Goal: Register for event/course

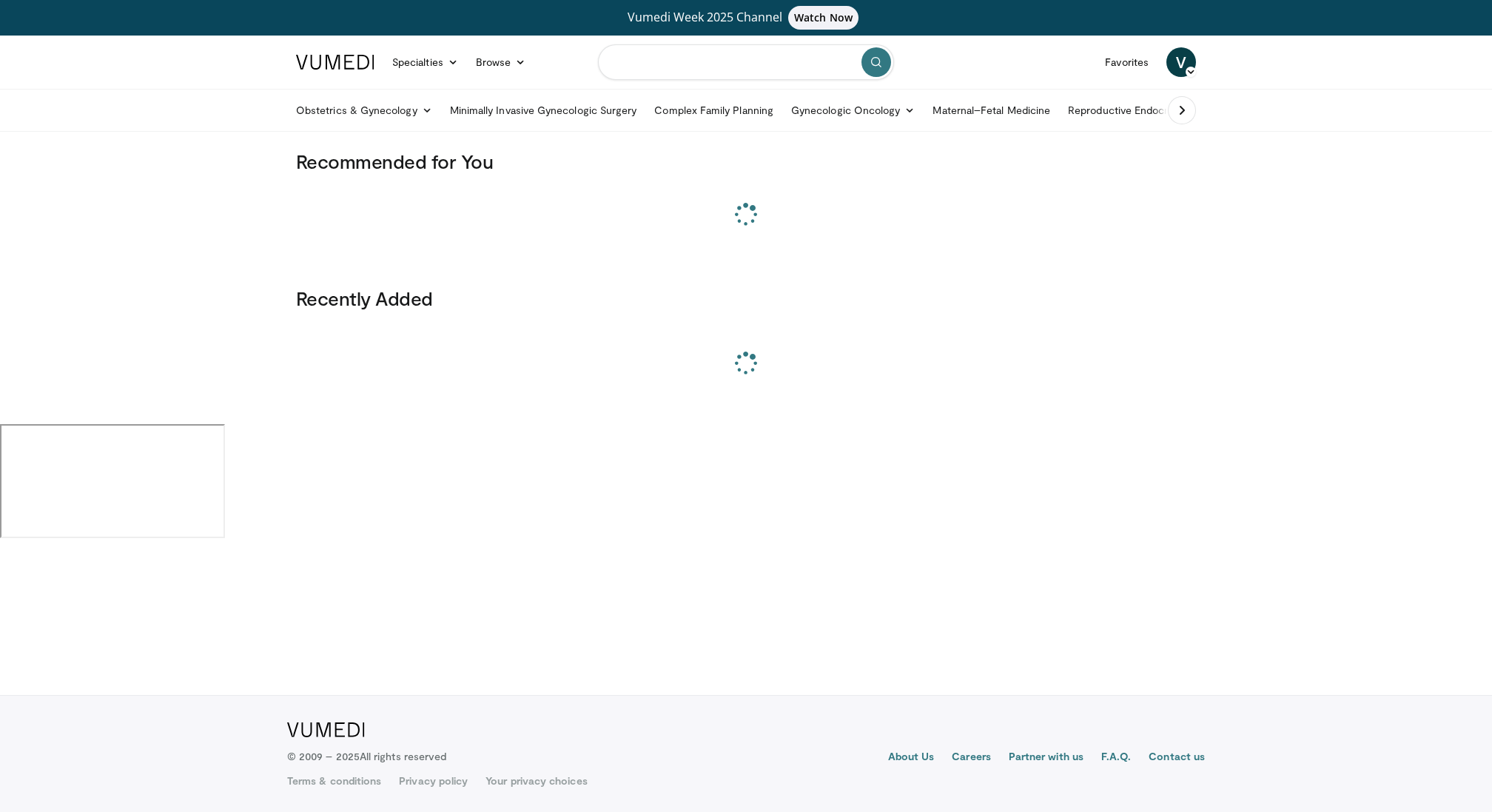
click at [769, 69] on input "Search topics, interventions" at bounding box center [746, 62] width 296 height 35
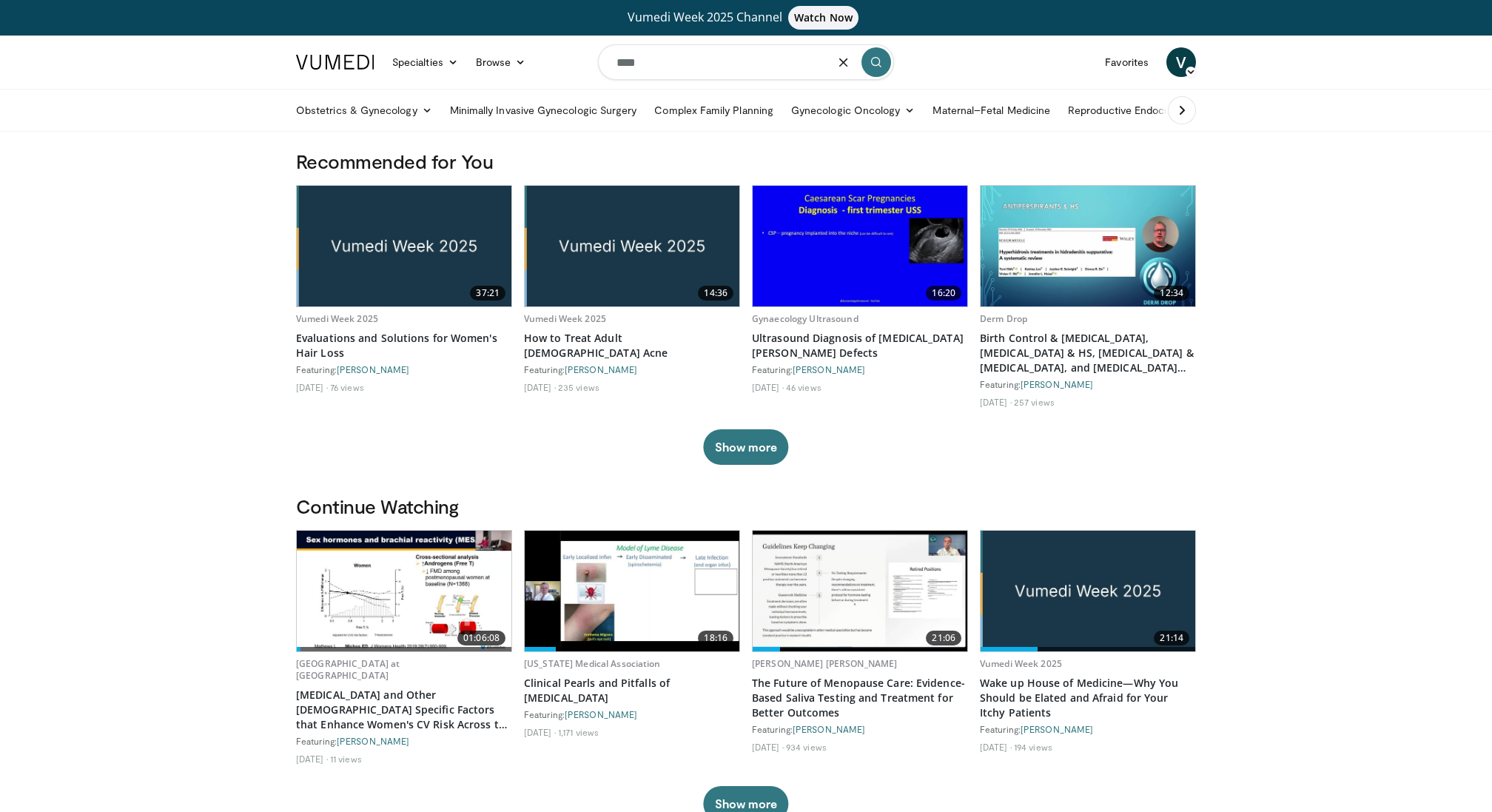
type input "****"
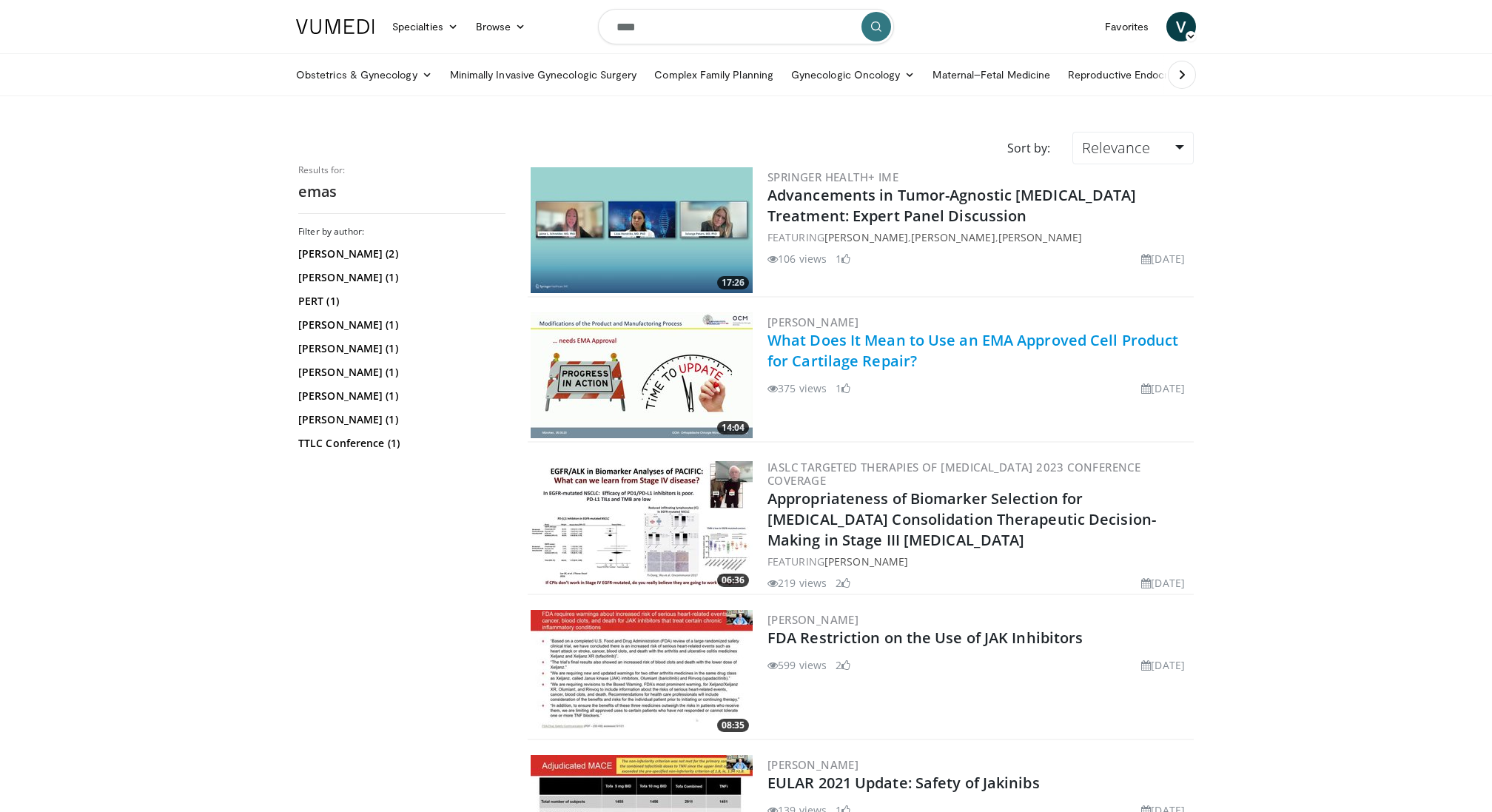
scroll to position [2, 0]
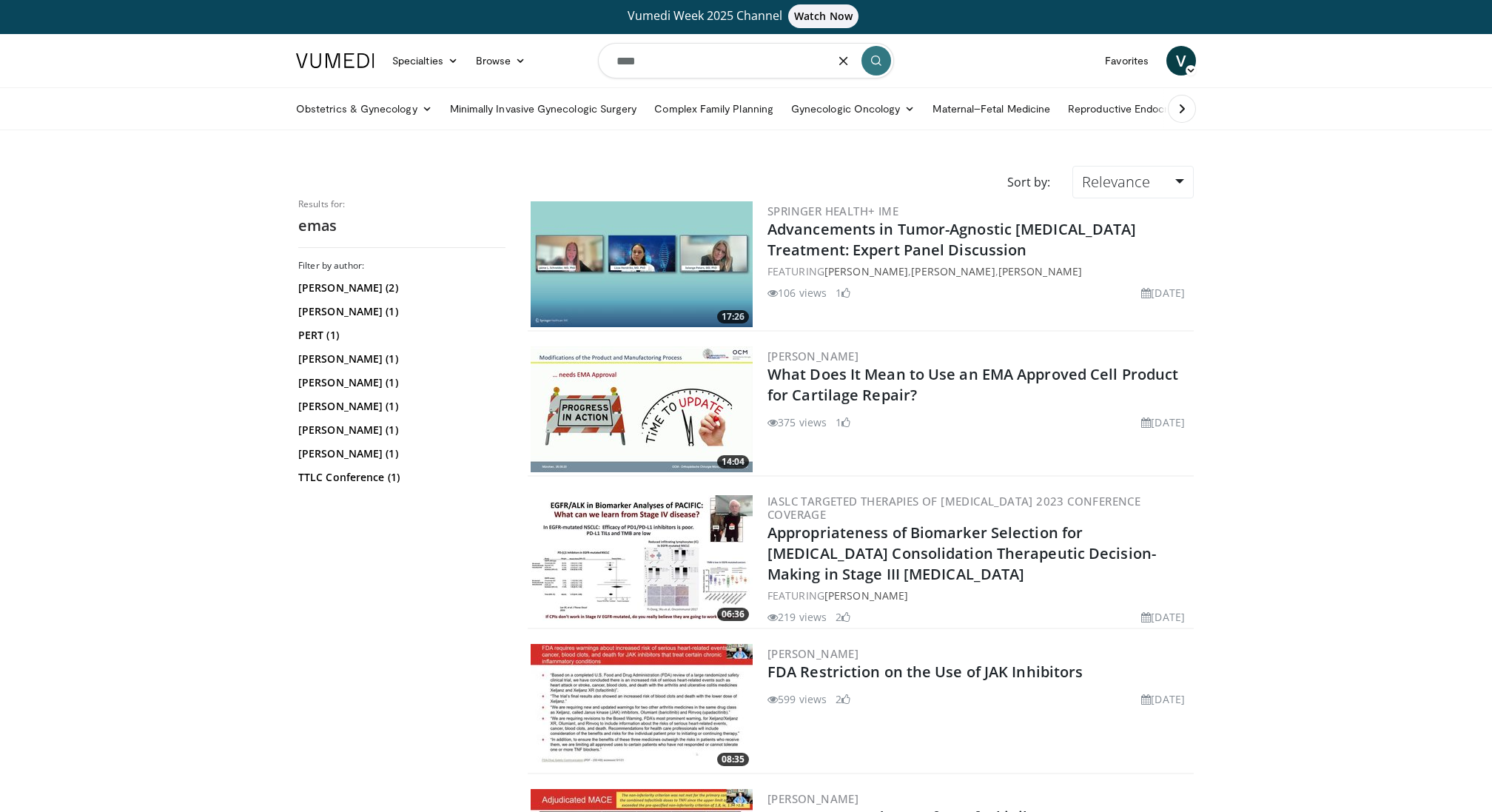
drag, startPoint x: 683, startPoint y: 61, endPoint x: 575, endPoint y: 61, distance: 108.0
click at [578, 61] on nav "Specialties Adult & Family Medicine Allergy, Asthma, Immunology Anesthesiology …" at bounding box center [746, 60] width 917 height 53
click at [657, 62] on input "**********" at bounding box center [746, 60] width 296 height 35
type input "**********"
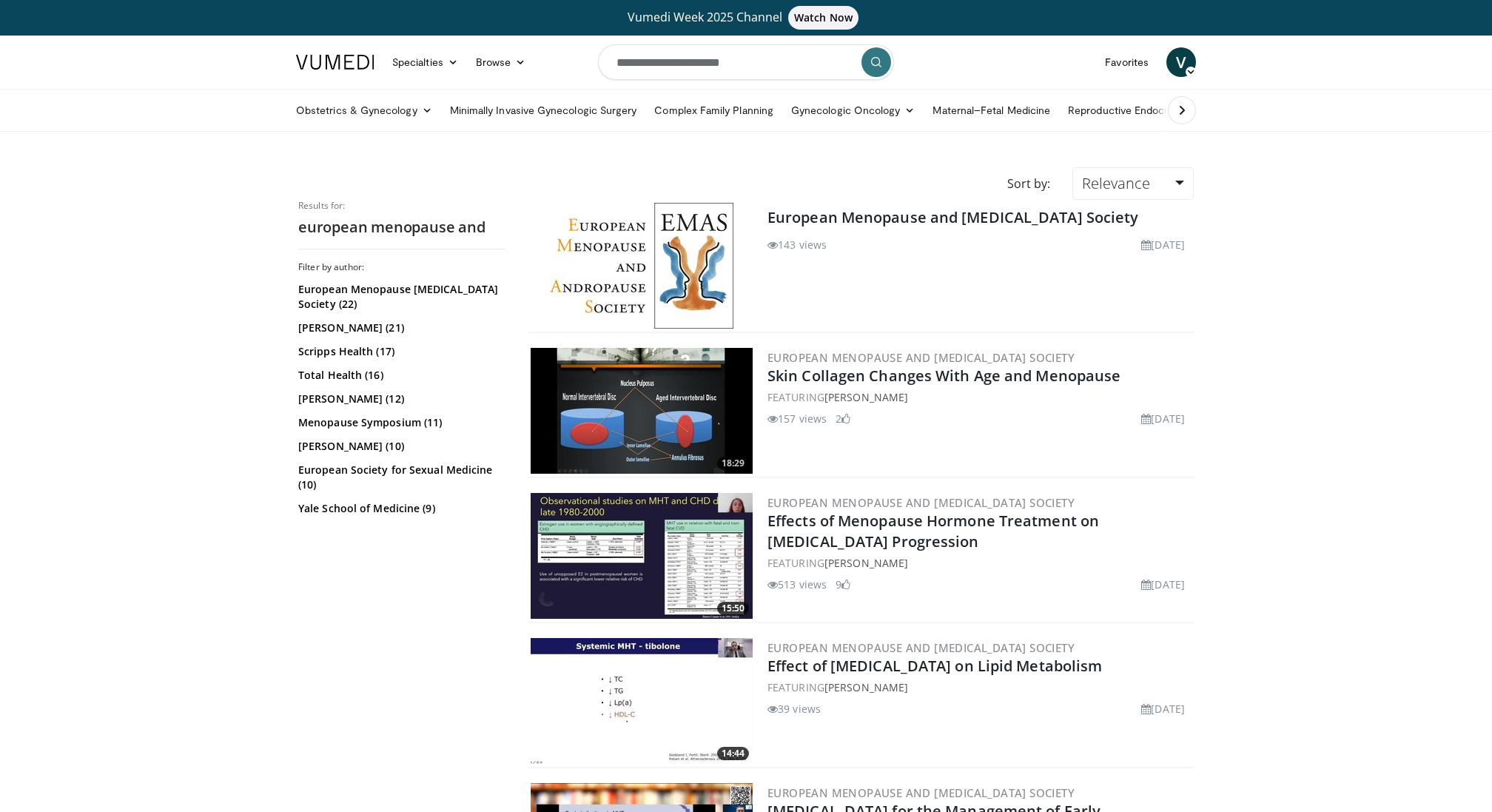
click at [860, 204] on div "European Menopause and Andropause Society 143 views June 27, 2024" at bounding box center [979, 265] width 423 height 126
click at [860, 217] on link "European Menopause and Andropause Society" at bounding box center [954, 217] width 371 height 20
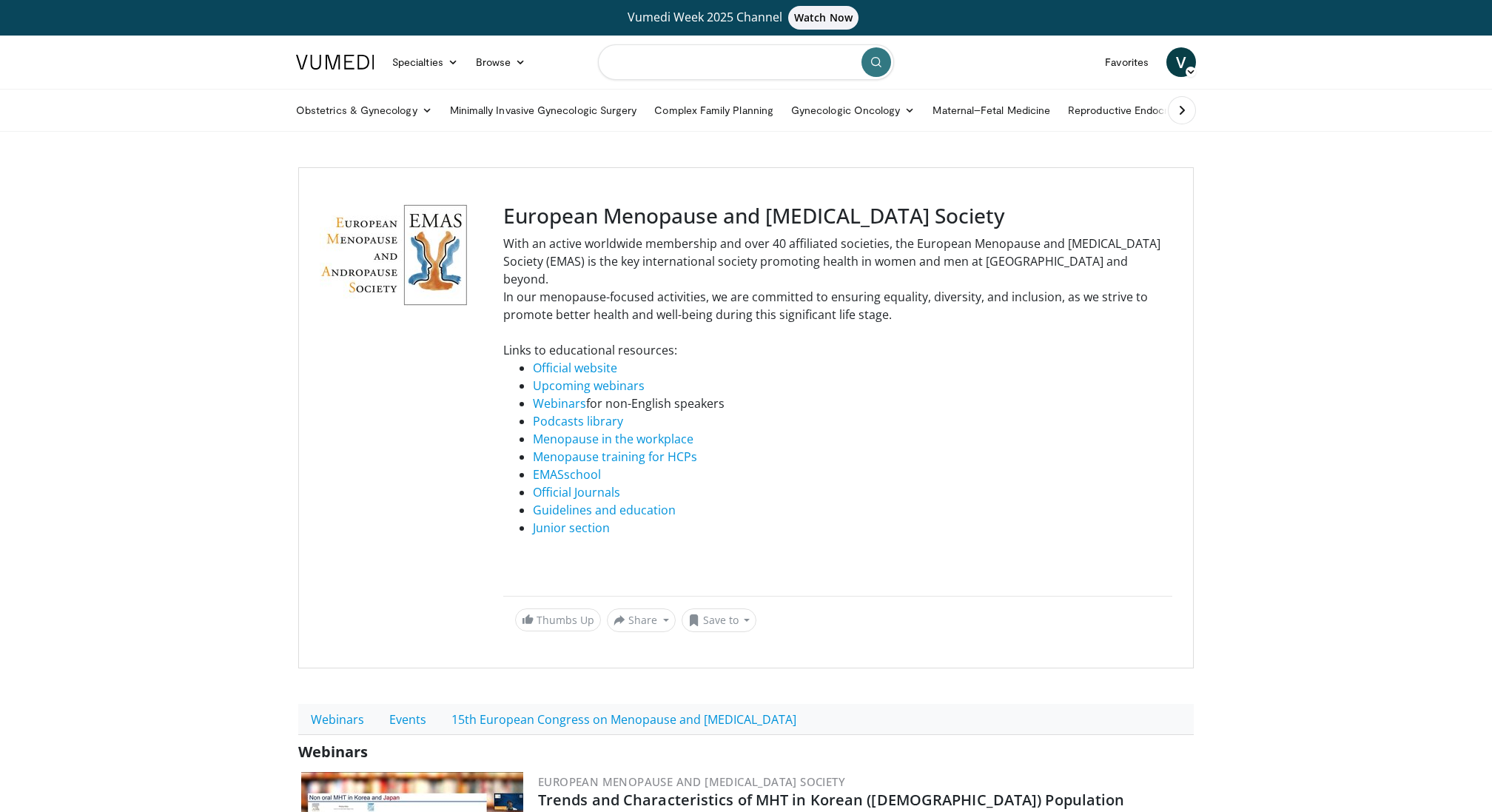
click at [776, 68] on input "Search topics, interventions" at bounding box center [746, 62] width 296 height 35
type input "**********"
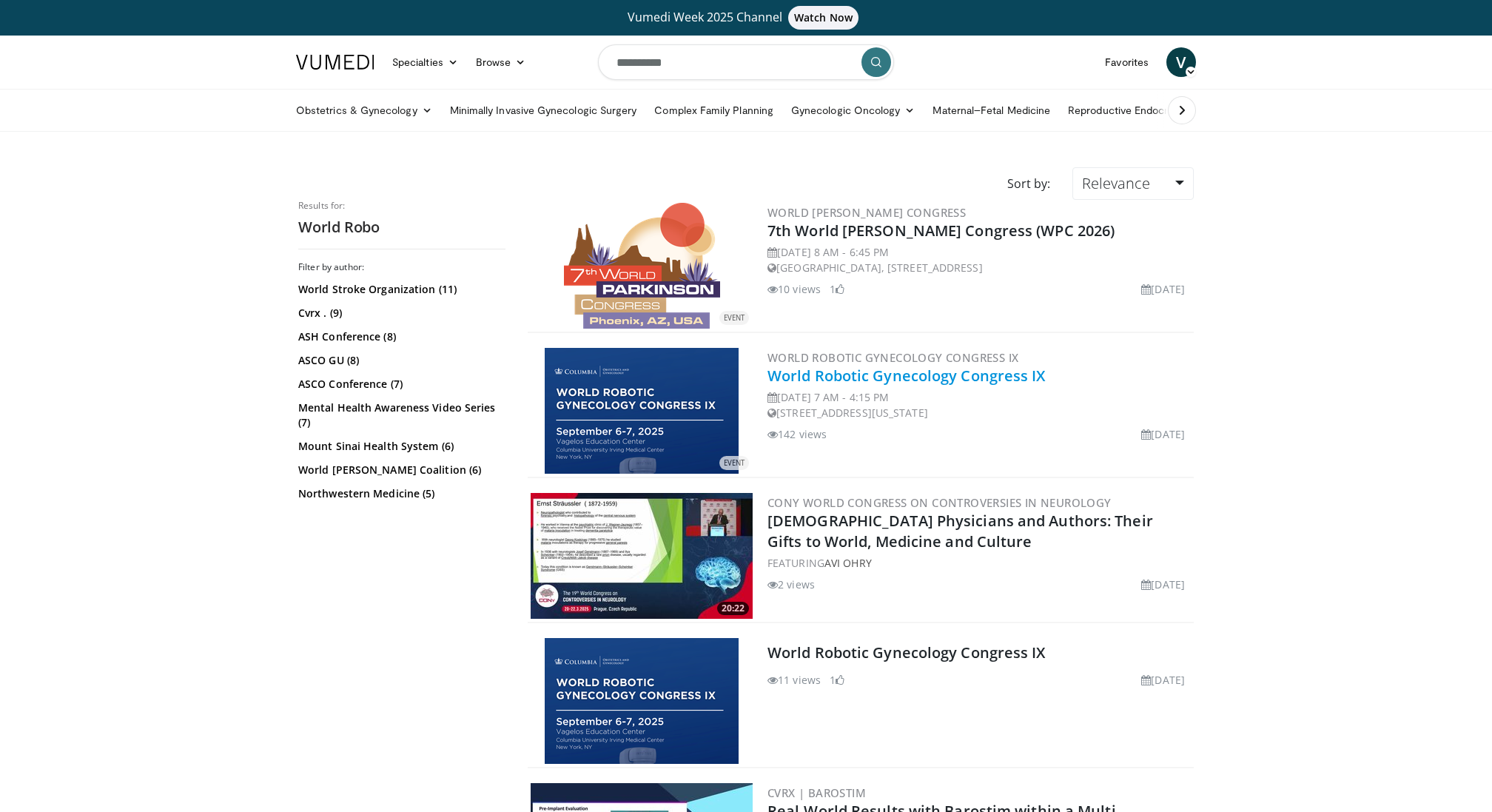
click at [826, 368] on link "World Robotic Gynecology Congress IX" at bounding box center [907, 375] width 278 height 20
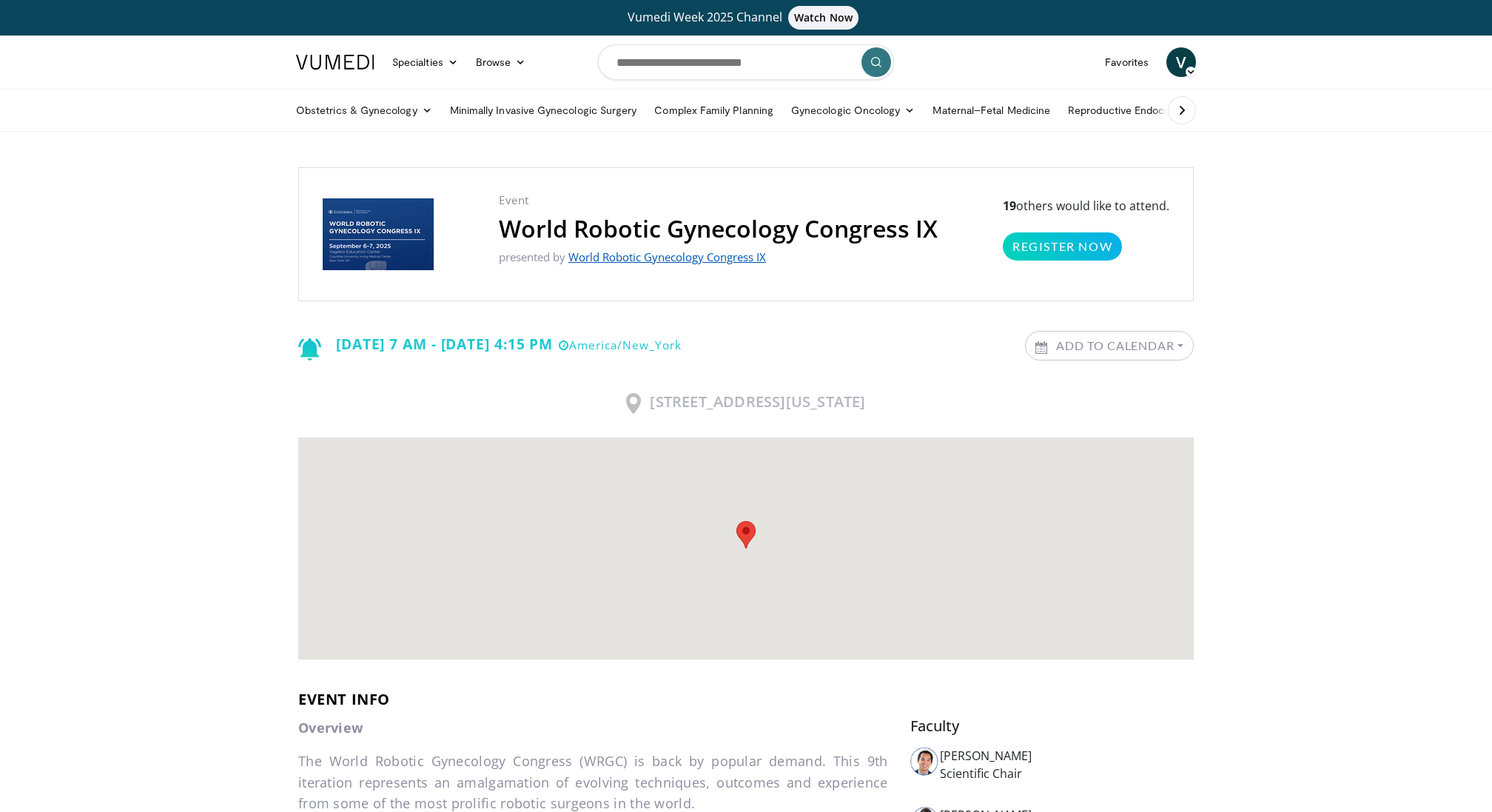
click at [662, 259] on link "World Robotic Gynecology Congress IX" at bounding box center [667, 257] width 198 height 15
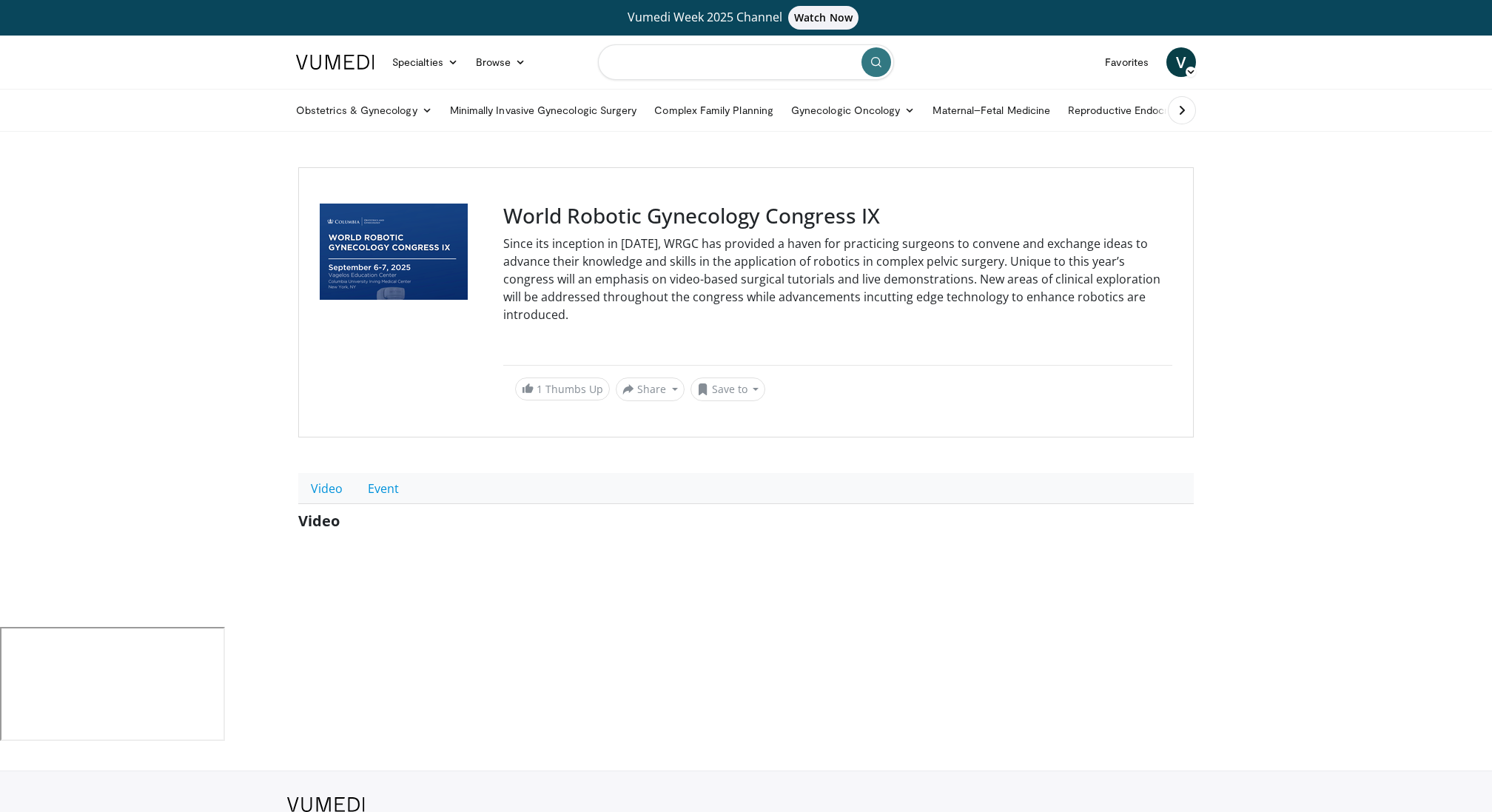
click at [727, 73] on input "Search topics, interventions" at bounding box center [746, 62] width 296 height 35
click at [735, 65] on input "Search topics, interventions" at bounding box center [746, 62] width 296 height 35
type input "*****"
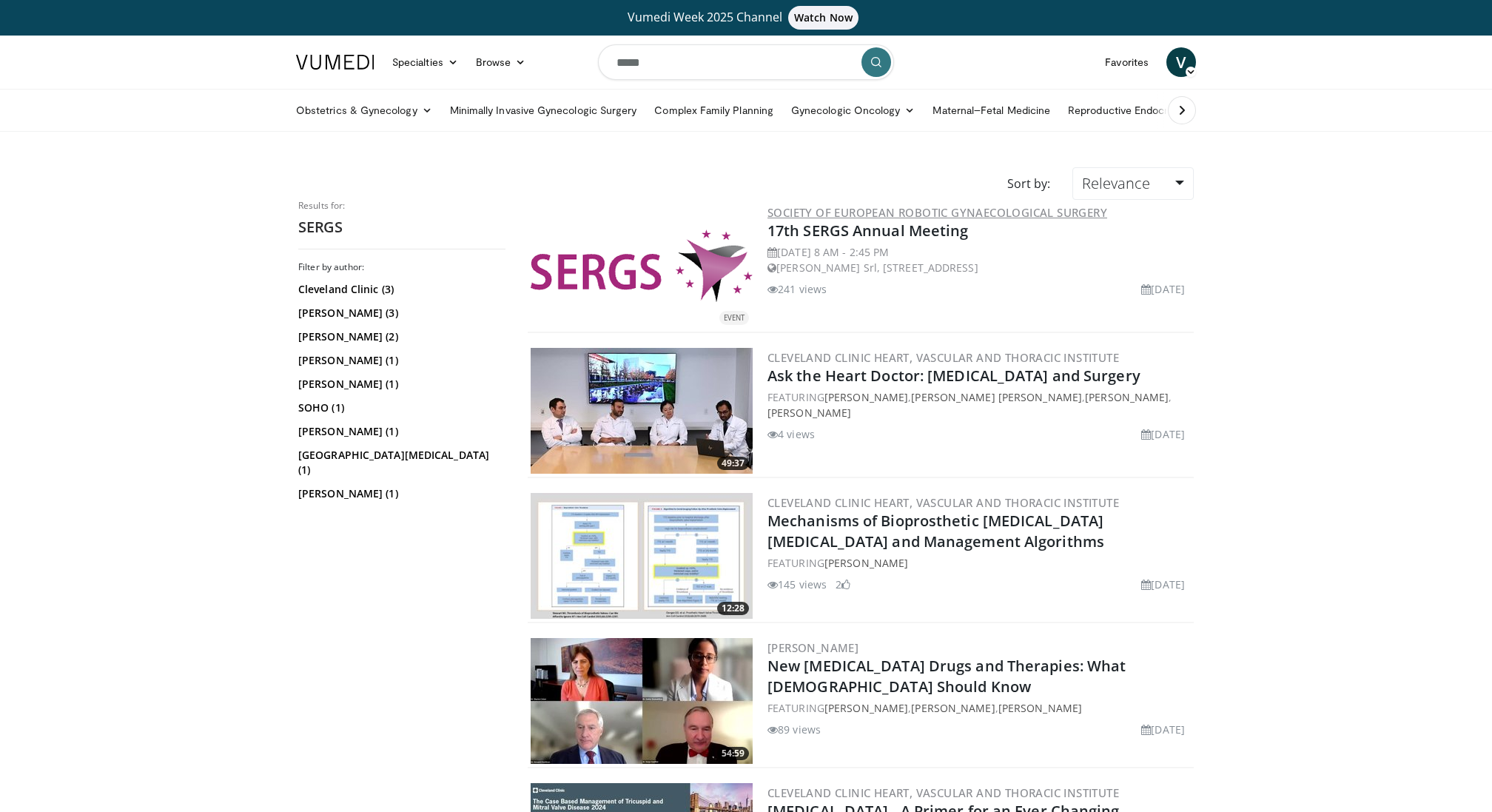
click at [877, 209] on link "Society of European Robotic Gynaecological Surgery" at bounding box center [938, 213] width 340 height 15
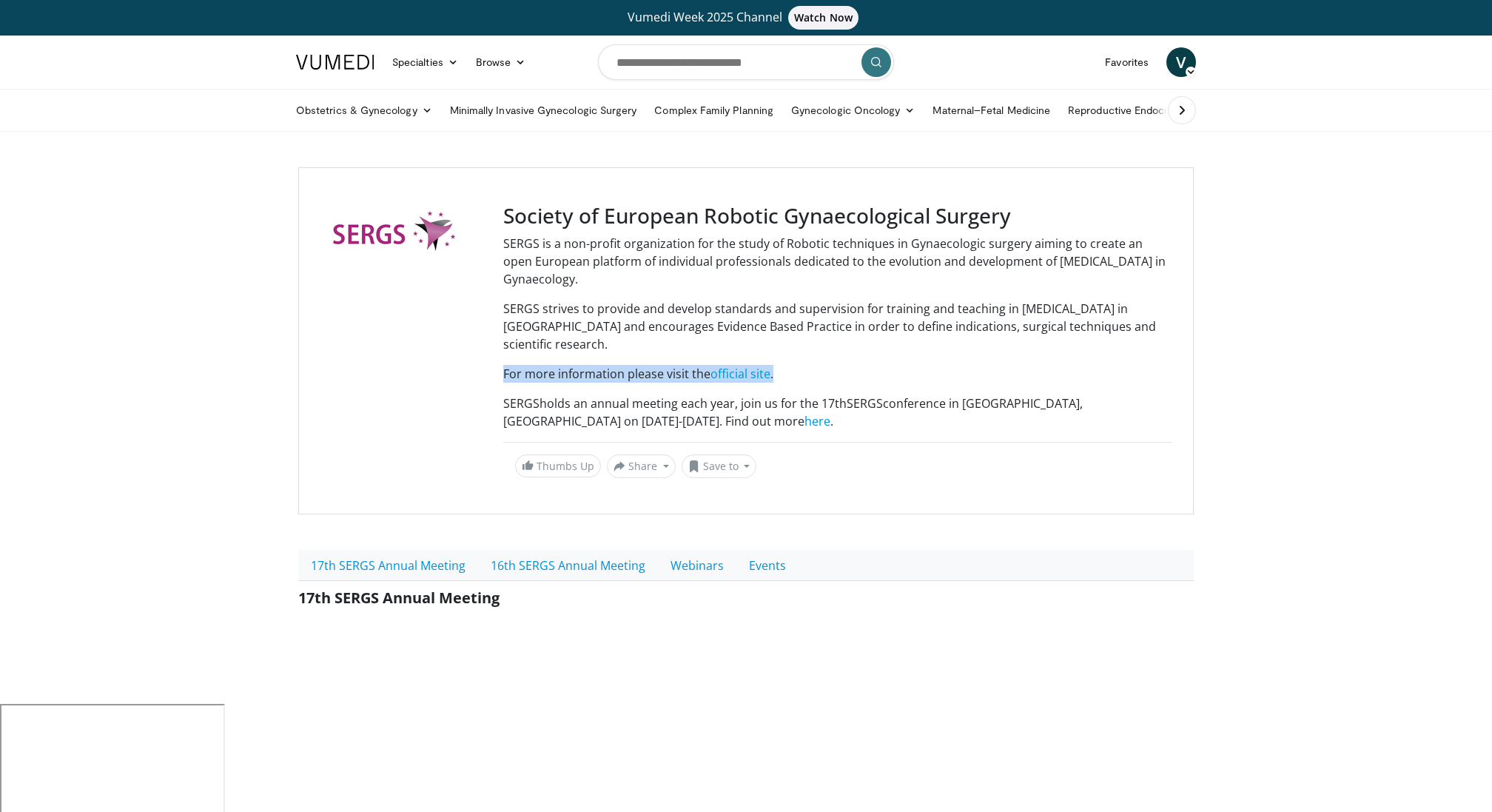
drag, startPoint x: 794, startPoint y: 359, endPoint x: 503, endPoint y: 350, distance: 291.1
click at [503, 365] on p "For more information please visit the official site ." at bounding box center [838, 374] width 669 height 18
copy p "For more information please visit the official site ."
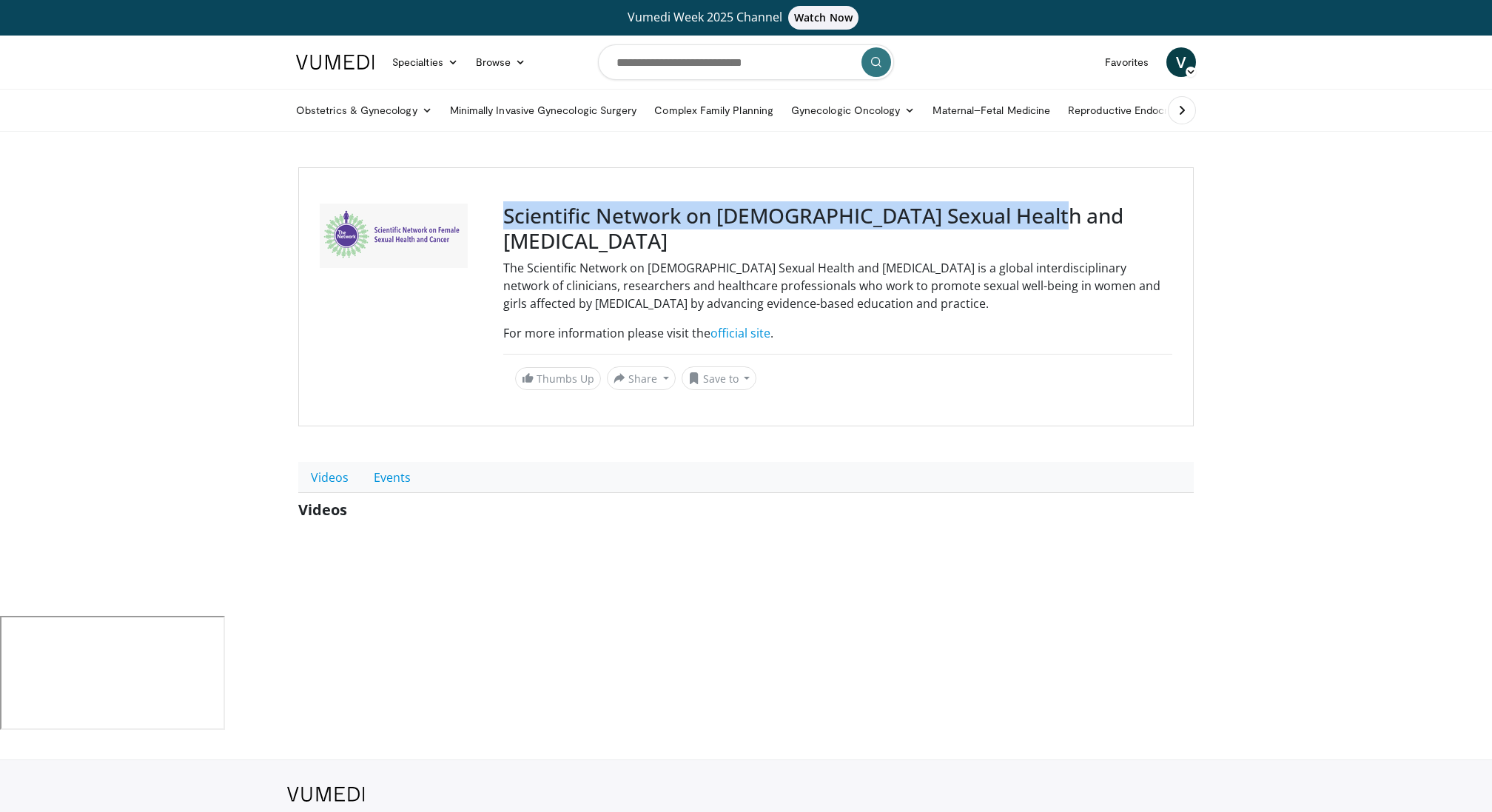
drag, startPoint x: 501, startPoint y: 213, endPoint x: 1054, endPoint y: 210, distance: 553.0
click at [1054, 210] on div "Scientific Network on Female Sexual Health and Cancer The Scientific Network on…" at bounding box center [746, 296] width 896 height 259
copy div "Scientific Network on [DEMOGRAPHIC_DATA] Sexual Health and [MEDICAL_DATA]"
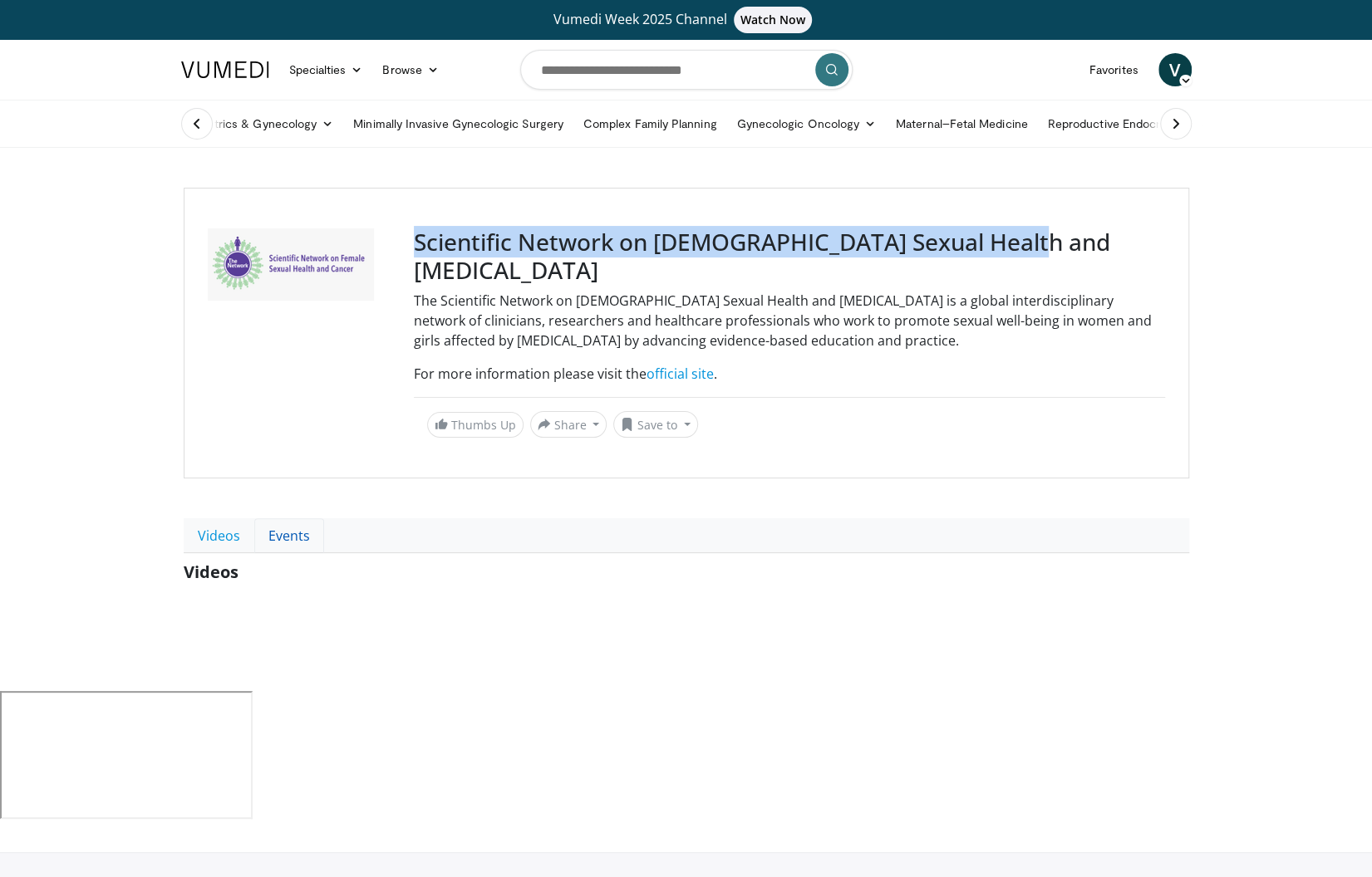
click at [285, 518] on link "Events" at bounding box center [289, 535] width 70 height 35
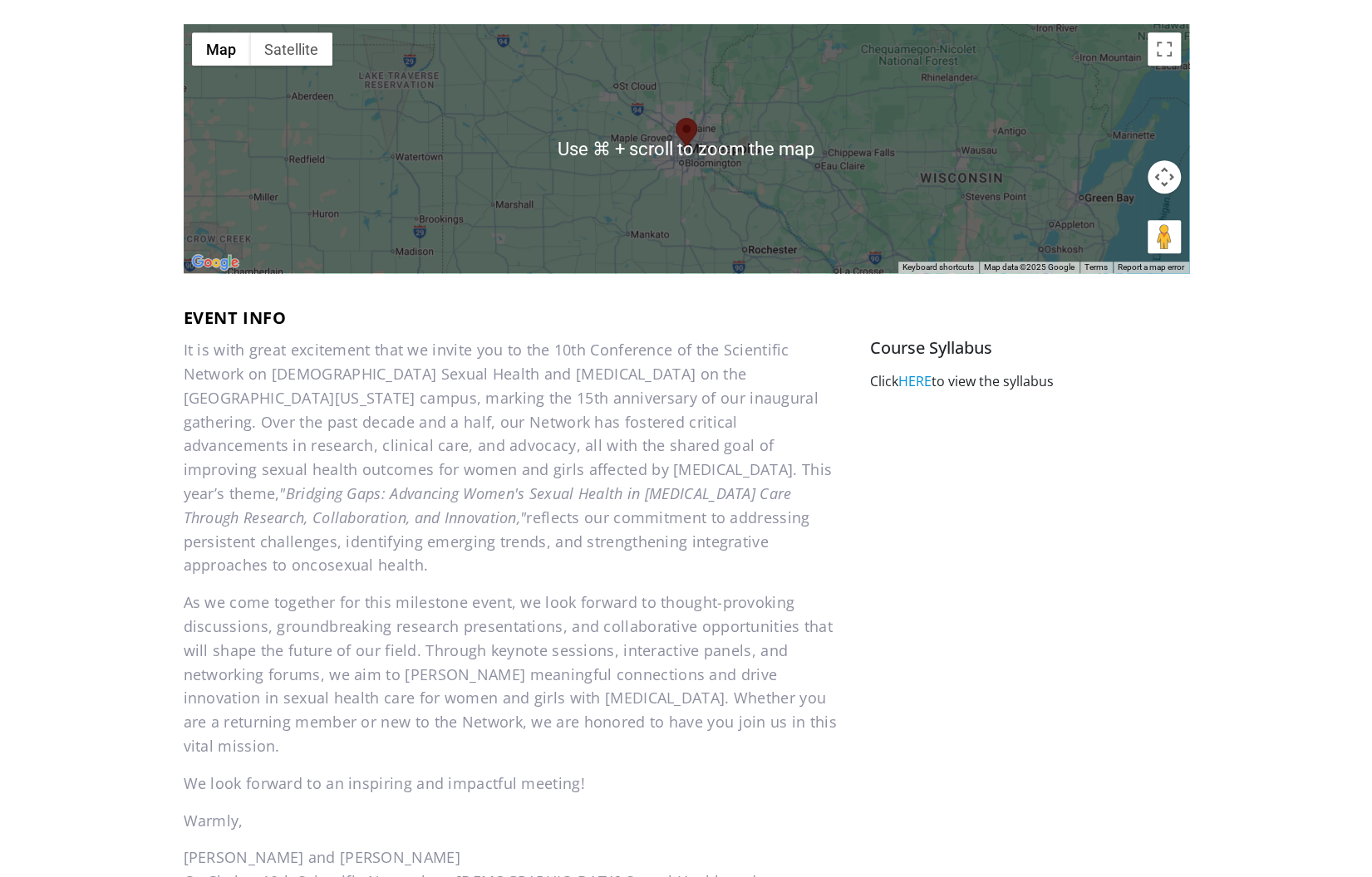
scroll to position [540, 0]
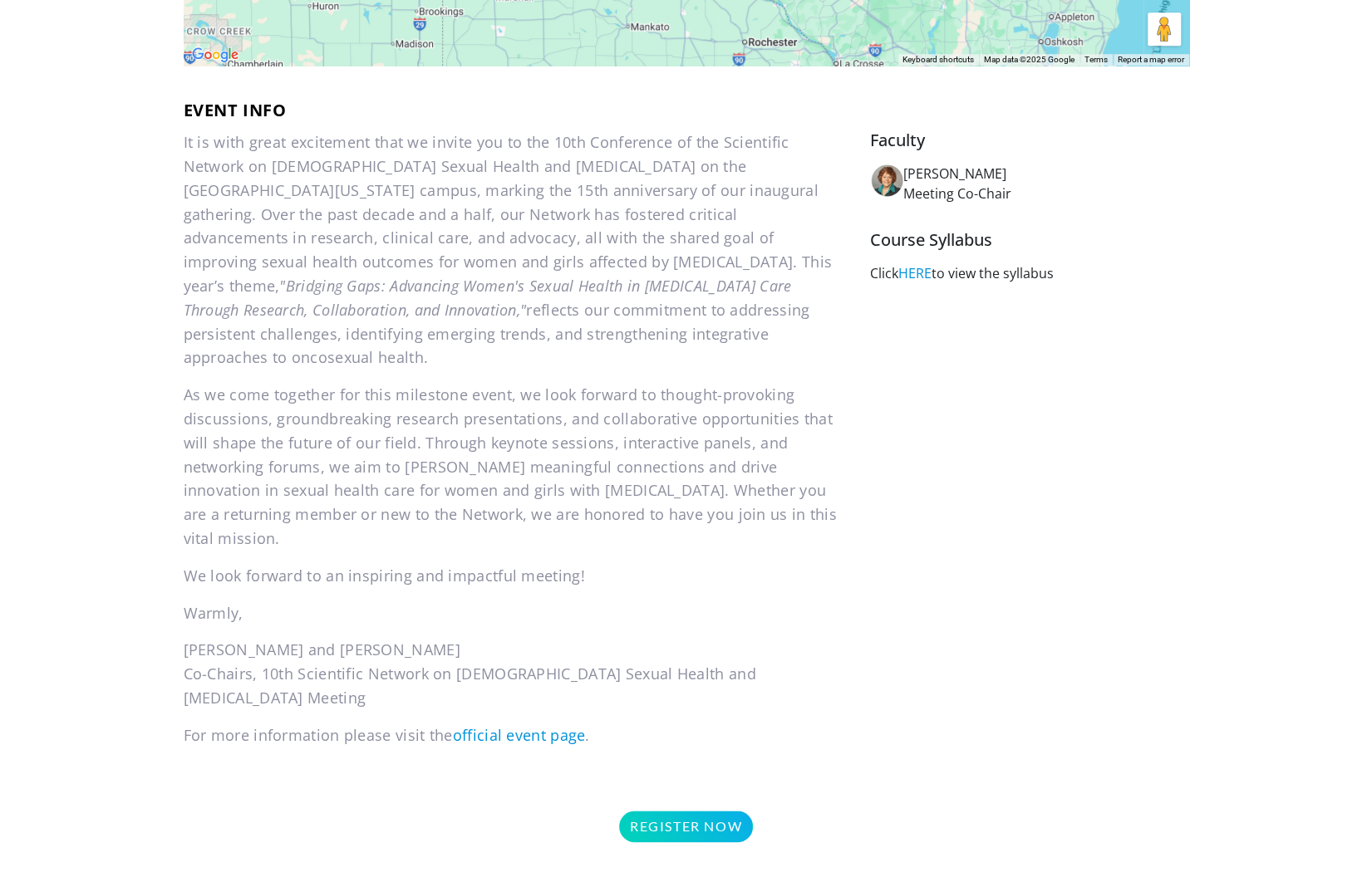
scroll to position [743, 0]
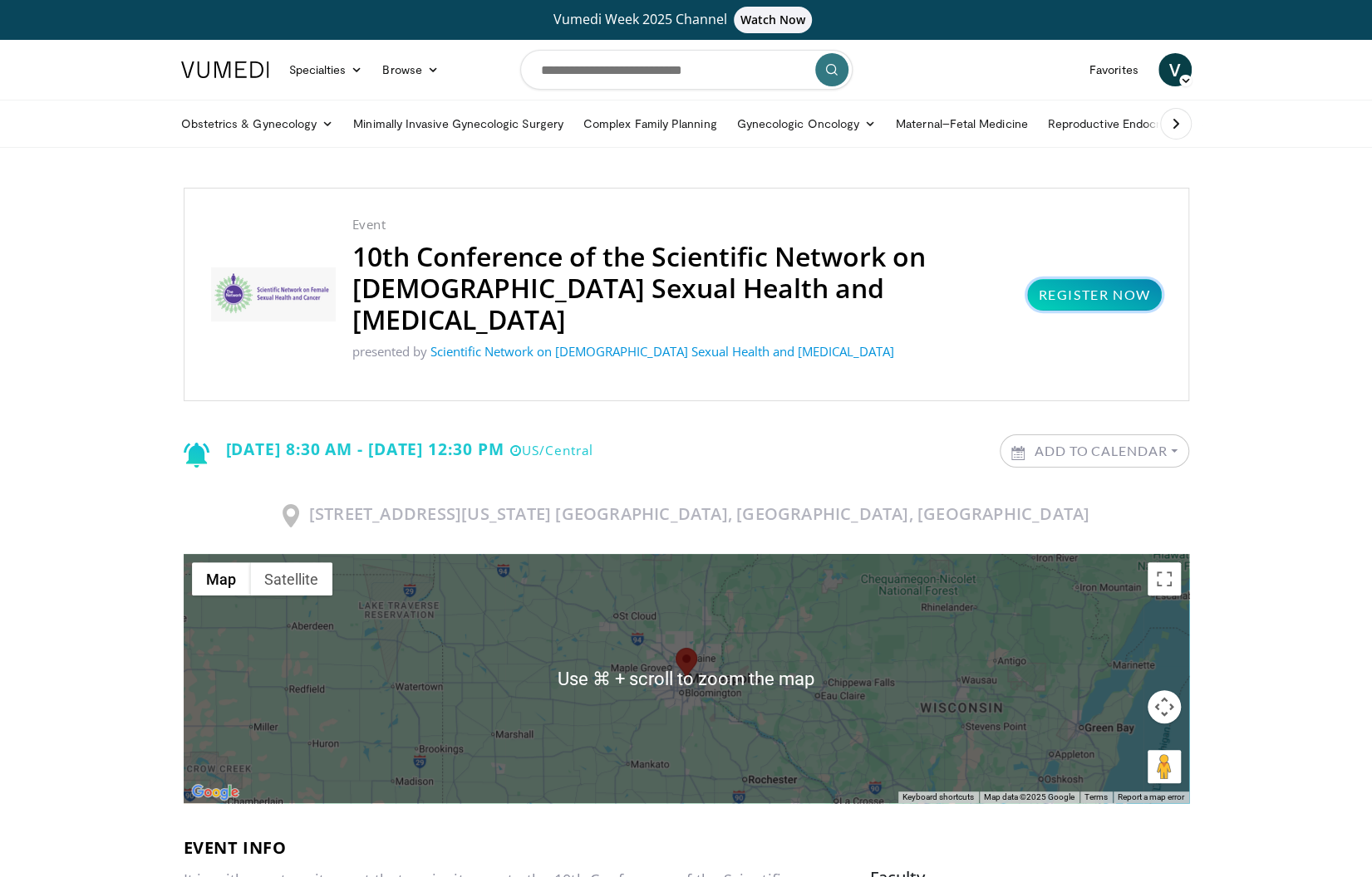
click at [1083, 279] on link "Register Now" at bounding box center [1093, 295] width 133 height 31
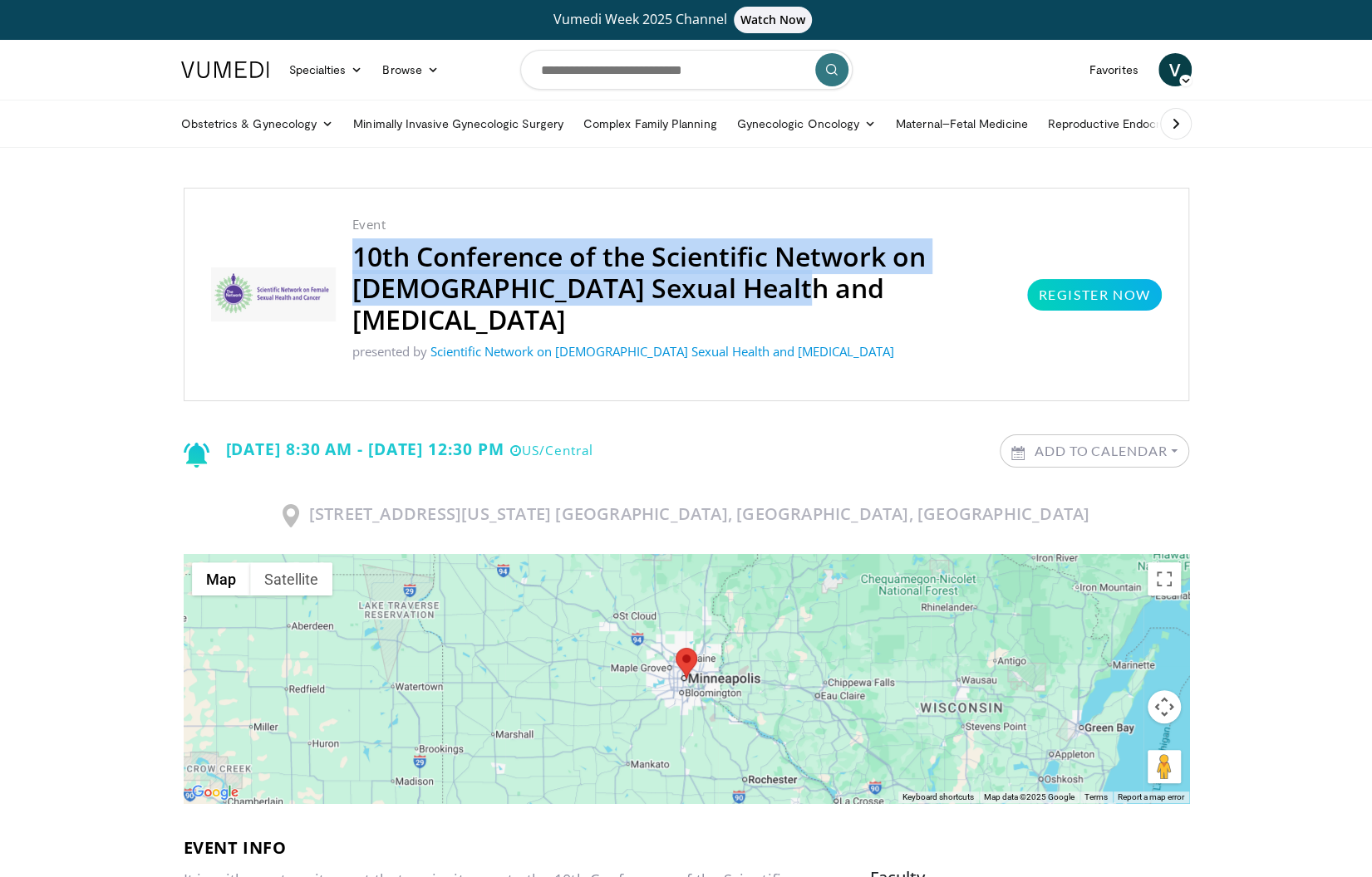
drag, startPoint x: 800, startPoint y: 301, endPoint x: 354, endPoint y: 241, distance: 450.0
click at [354, 241] on h2 "10th Conference of the Scientific Network on [DEMOGRAPHIC_DATA] Sexual Health a…" at bounding box center [681, 288] width 659 height 95
copy h2 "10th Conference of the Scientific Network on [DEMOGRAPHIC_DATA] Sexual Health a…"
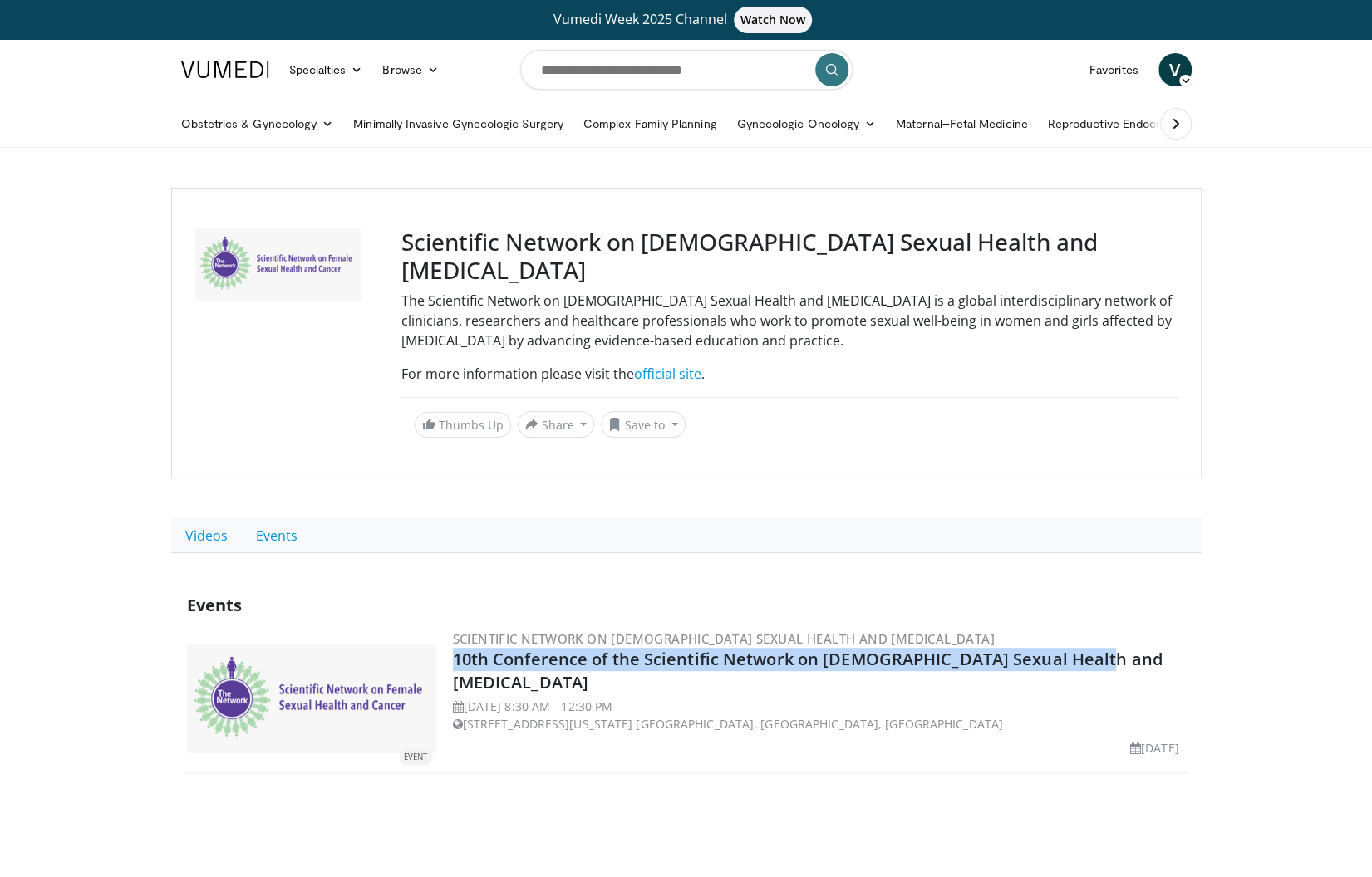
drag, startPoint x: 1131, startPoint y: 630, endPoint x: 446, endPoint y: 634, distance: 685.0
click at [446, 634] on div "EVENT Scientific Network on Female Sexual Health and Cancer 10th Conference of …" at bounding box center [686, 699] width 1006 height 149
copy link "10th Conference of the Scientific Network on [DEMOGRAPHIC_DATA] Sexual Health a…"
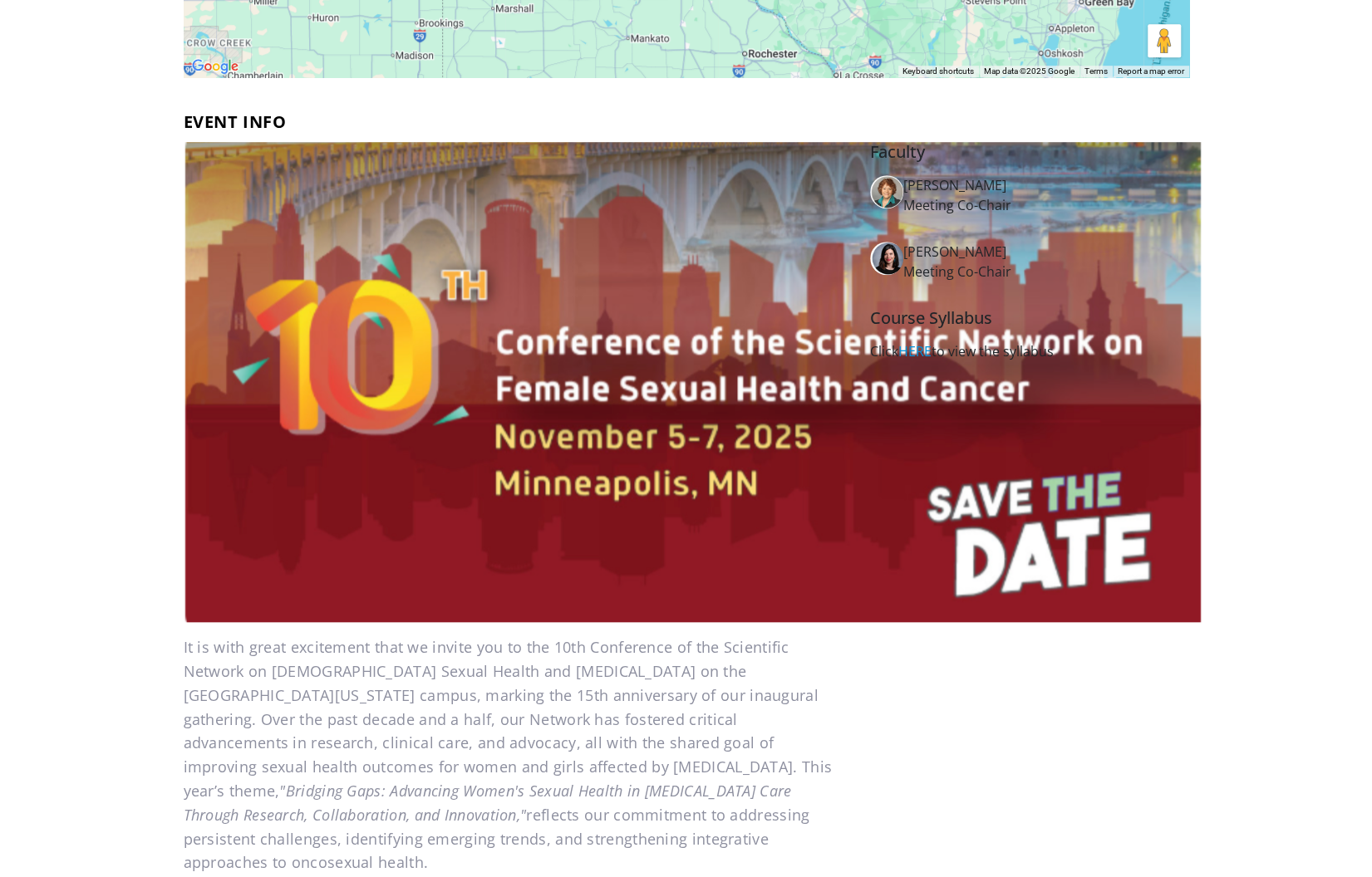
scroll to position [723, 0]
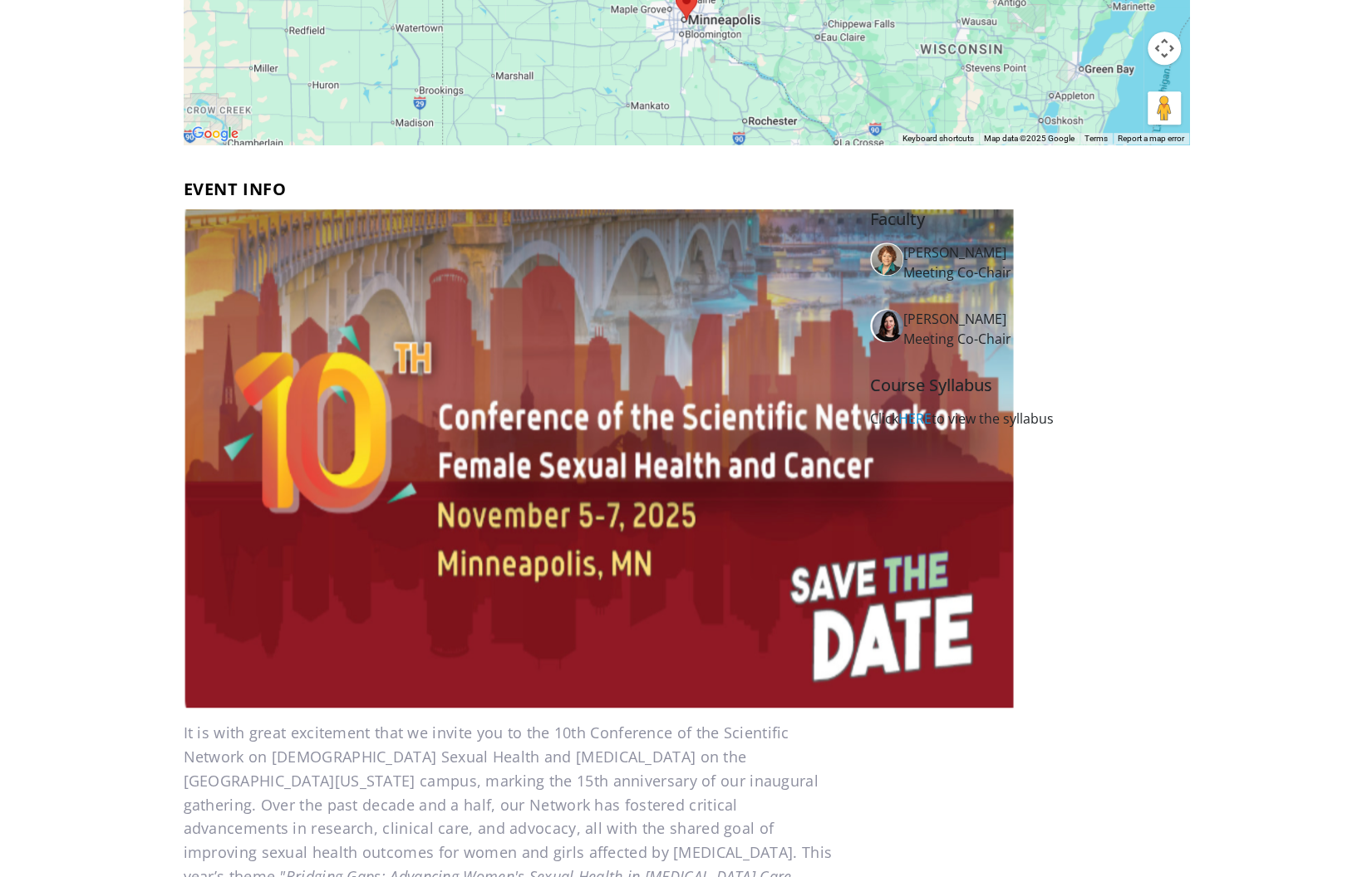
scroll to position [726, 0]
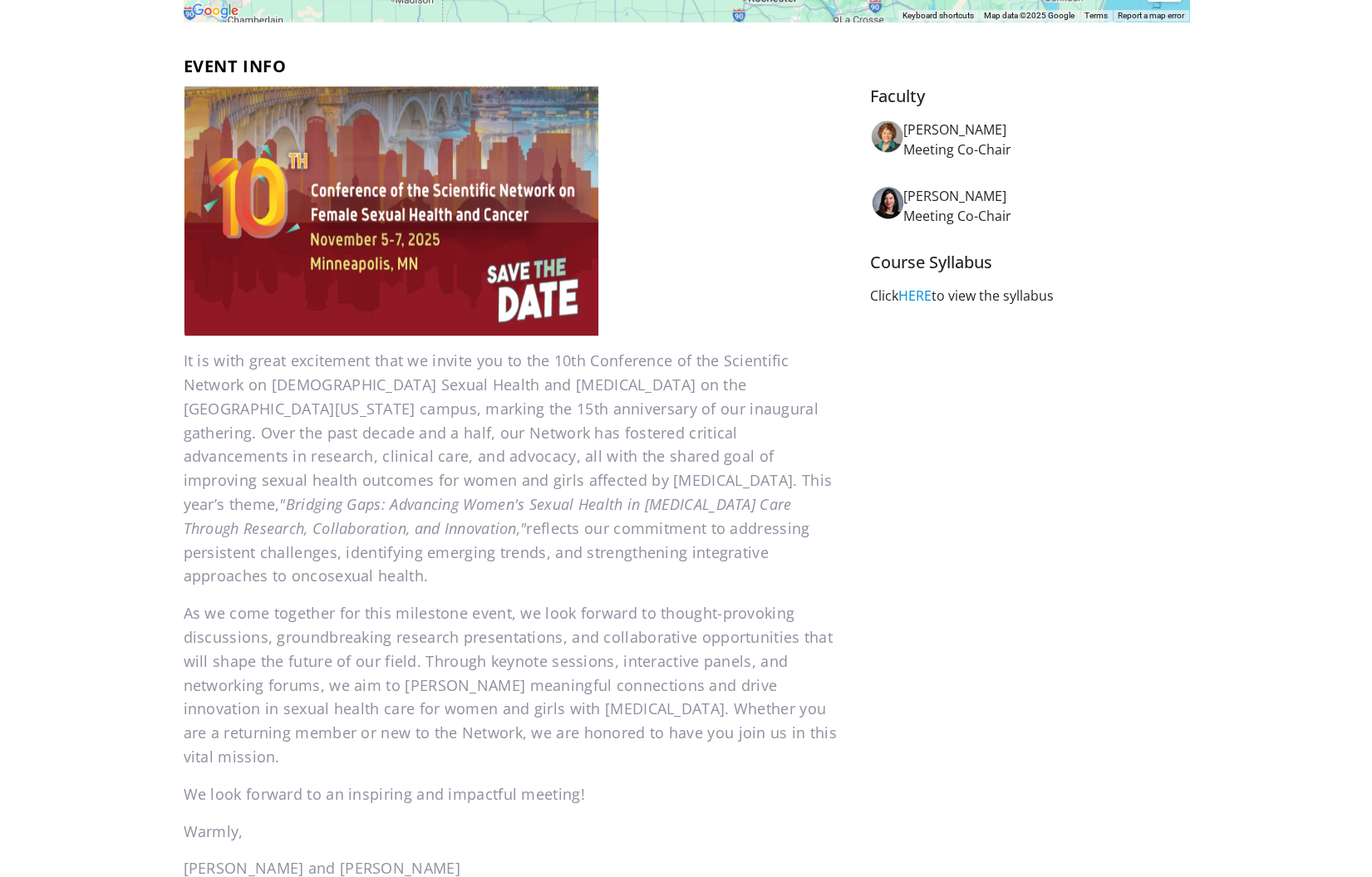
scroll to position [776, 0]
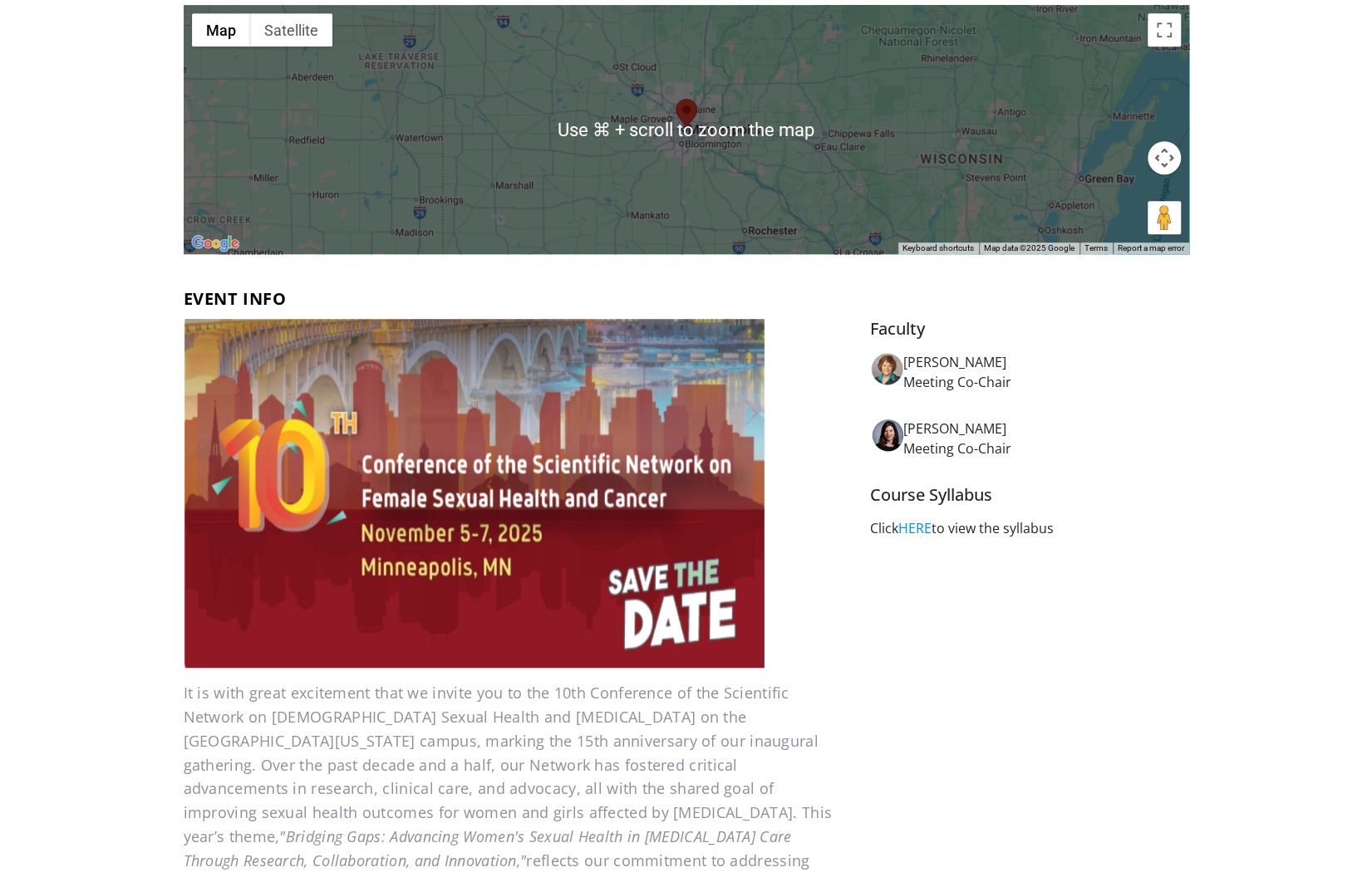
scroll to position [831, 0]
